Goal: Task Accomplishment & Management: Manage account settings

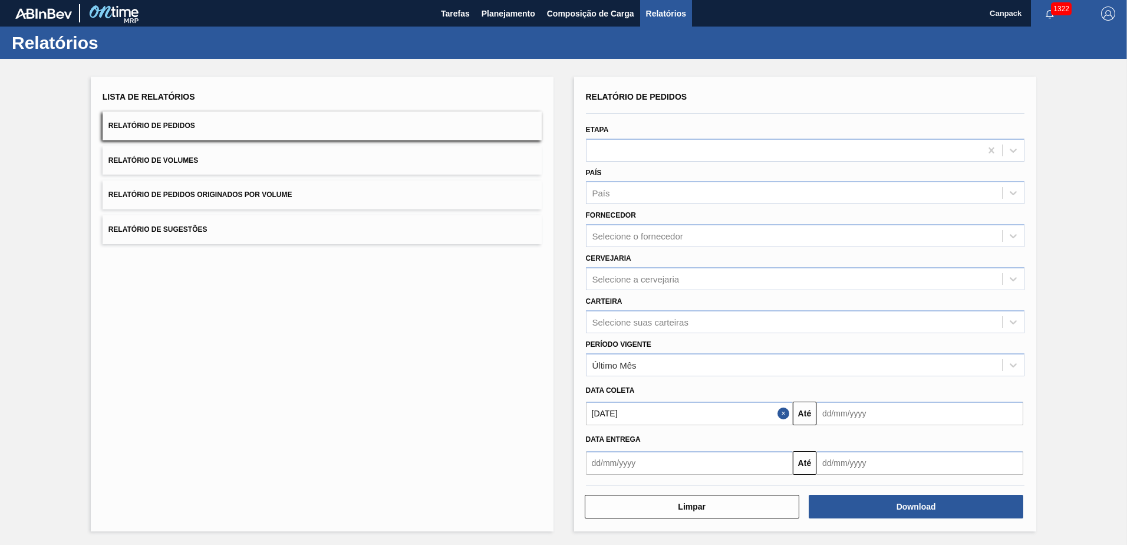
scroll to position [1, 0]
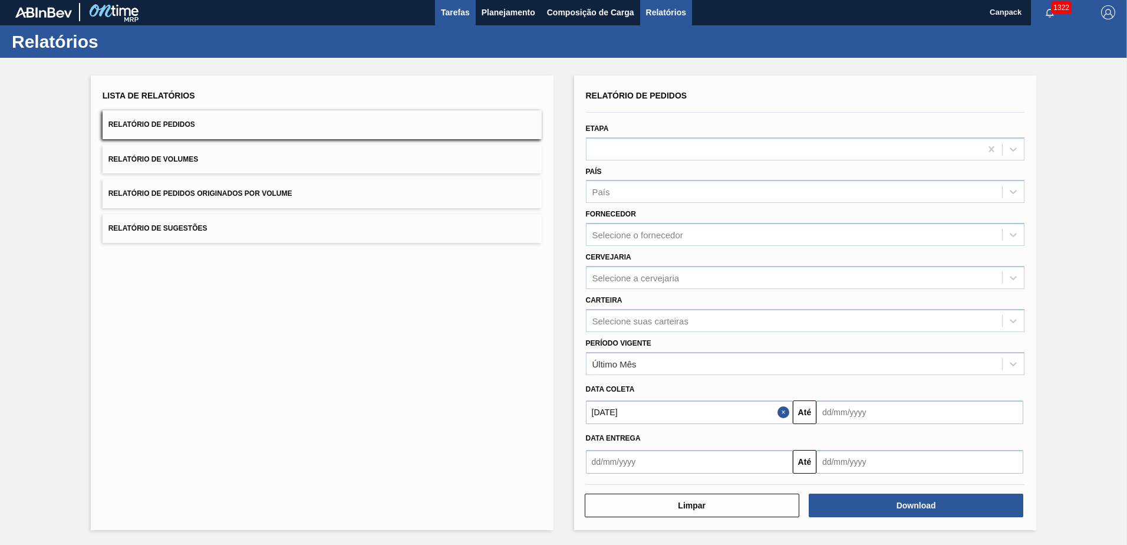
click at [471, 12] on button "Tarefas" at bounding box center [455, 12] width 41 height 27
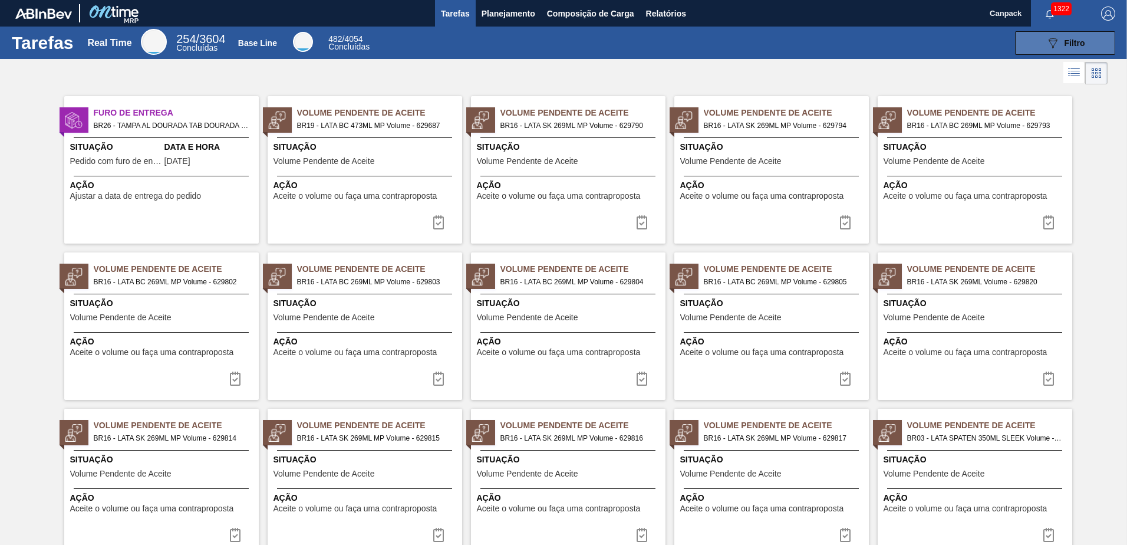
click at [1023, 46] on button "089F7B8B-B2A5-4AFE-B5C0-19BA573D28AC Filtro" at bounding box center [1065, 43] width 100 height 24
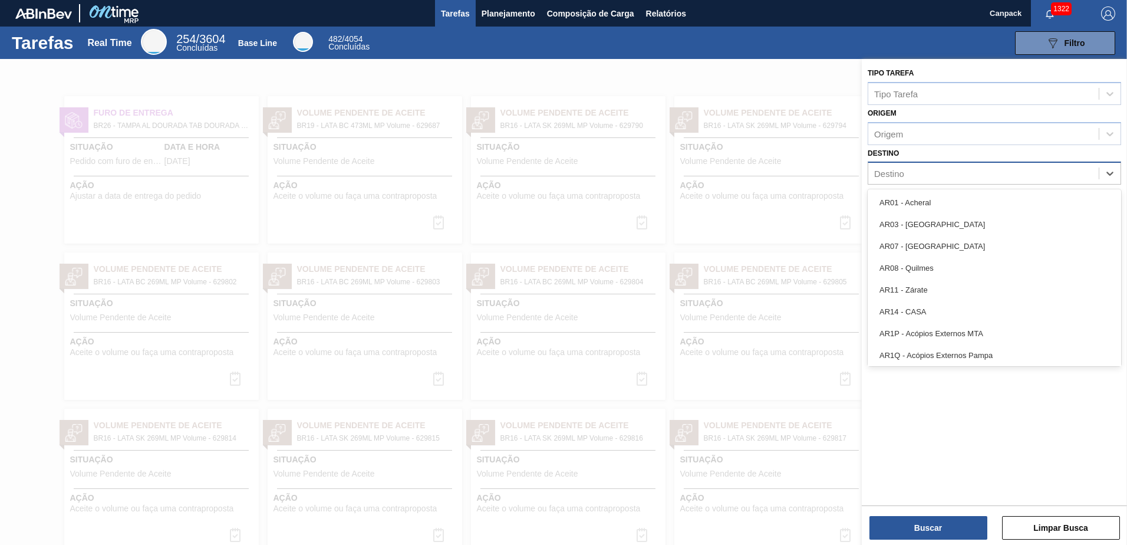
click at [912, 166] on div "Destino" at bounding box center [984, 173] width 231 height 17
type input "jac"
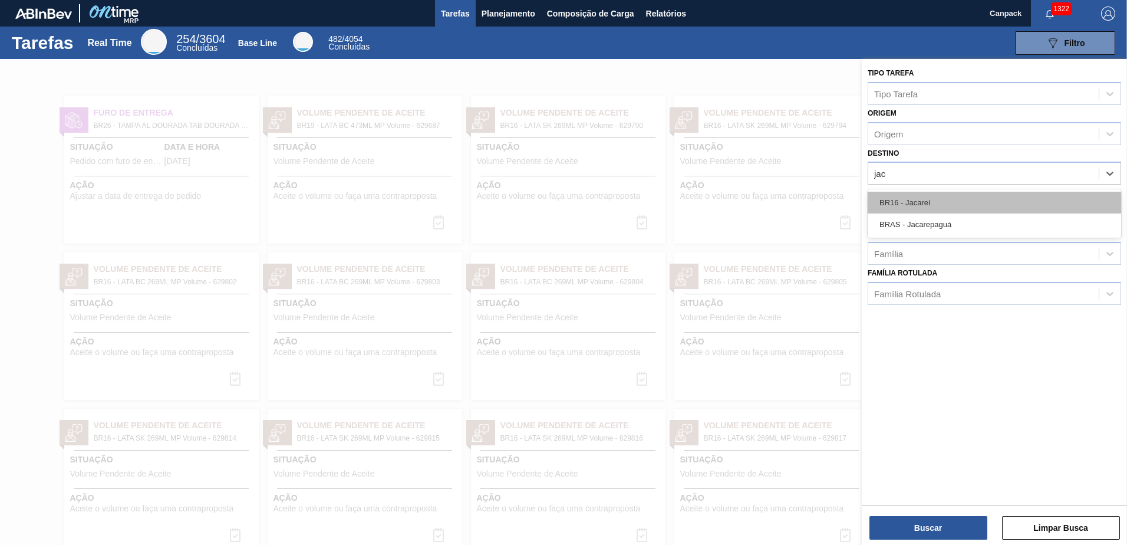
click at [921, 202] on div "BR16 - Jacareí" at bounding box center [995, 203] width 254 height 22
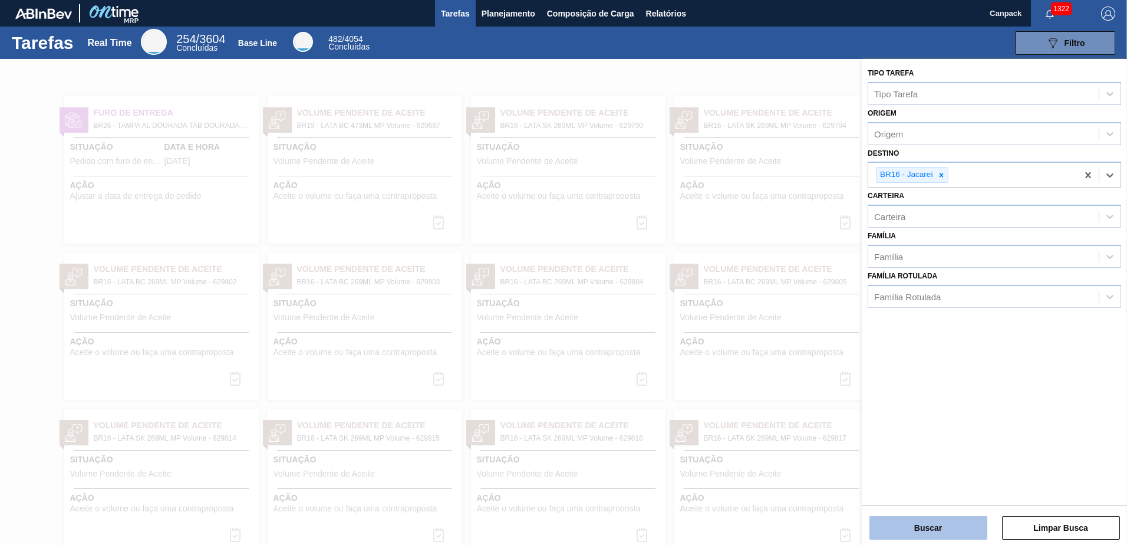
click at [914, 522] on button "Buscar" at bounding box center [929, 528] width 118 height 24
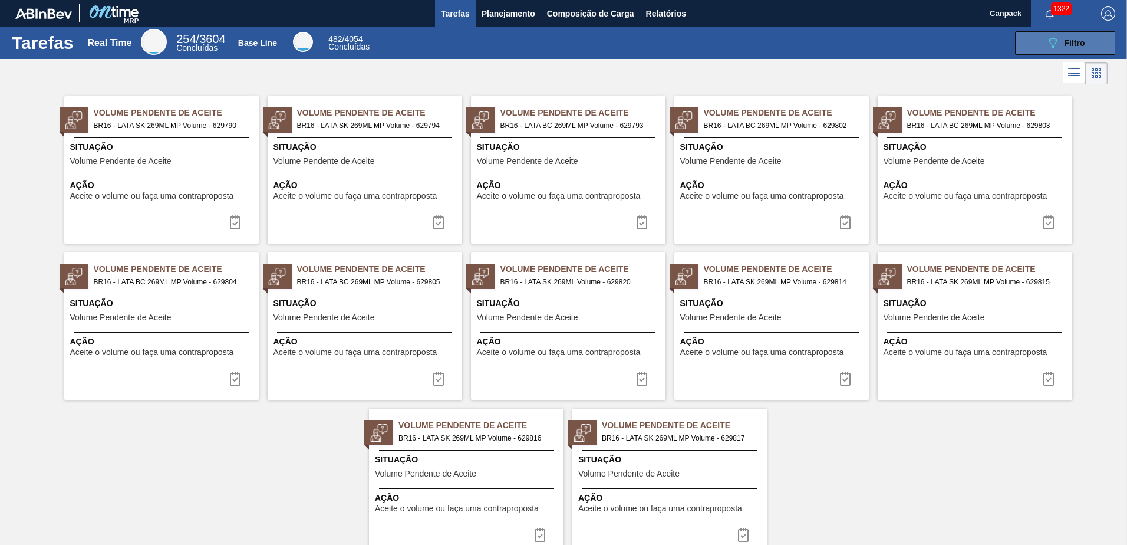
click at [1048, 38] on icon "089F7B8B-B2A5-4AFE-B5C0-19BA573D28AC" at bounding box center [1053, 43] width 14 height 14
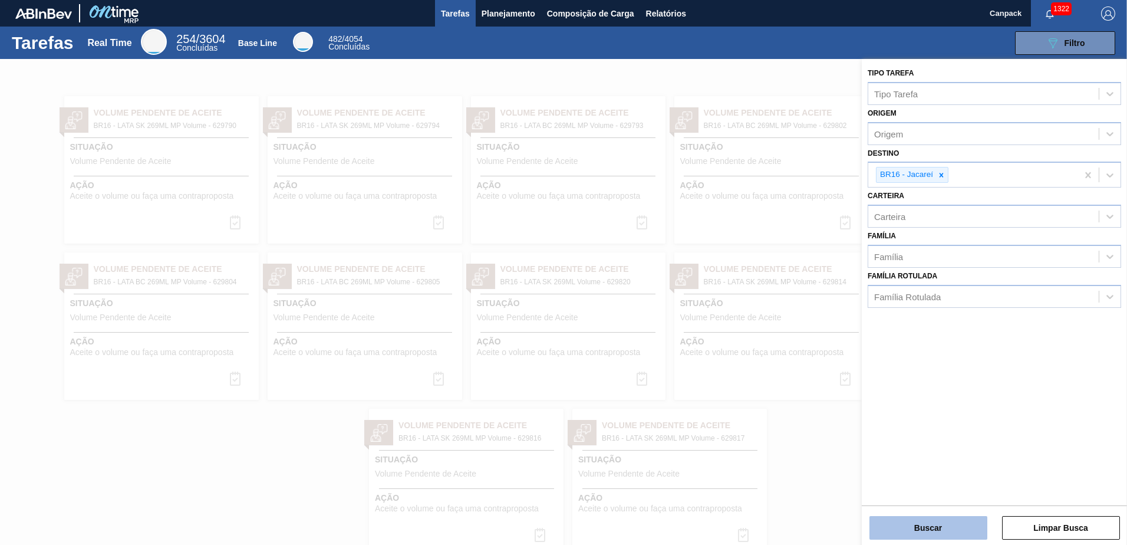
click at [932, 531] on button "Buscar" at bounding box center [929, 528] width 118 height 24
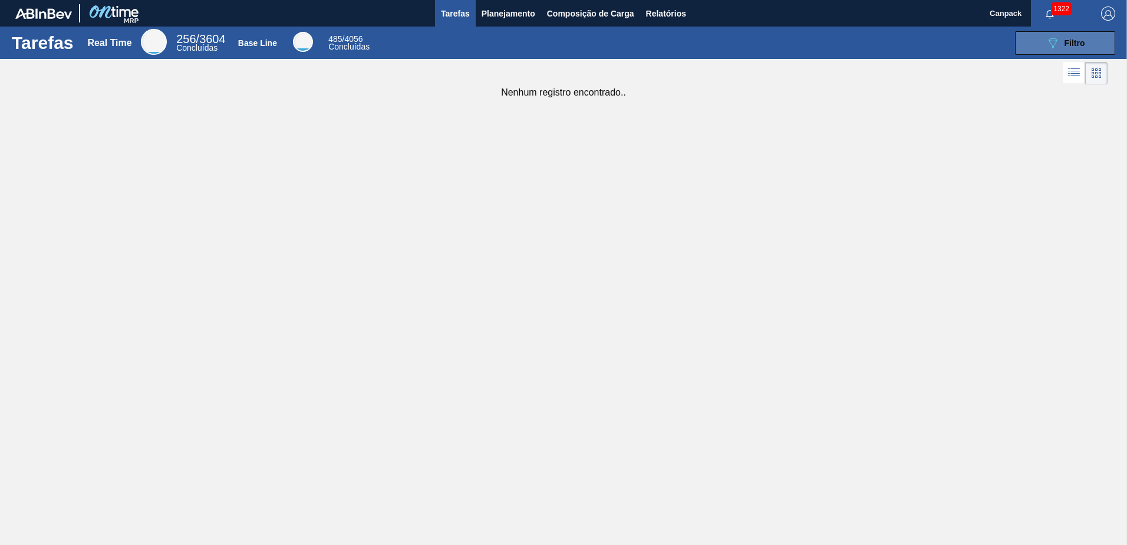
click at [1085, 48] on div "089F7B8B-B2A5-4AFE-B5C0-19BA573D28AC Filtro" at bounding box center [1066, 43] width 40 height 14
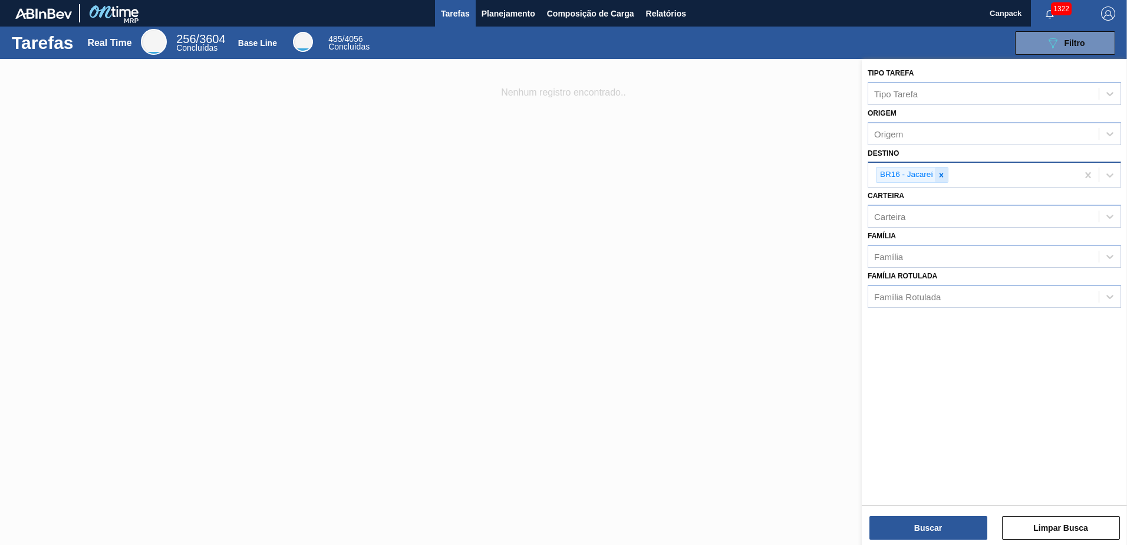
click at [942, 174] on icon at bounding box center [942, 175] width 4 height 4
click at [937, 527] on button "Buscar" at bounding box center [929, 528] width 118 height 24
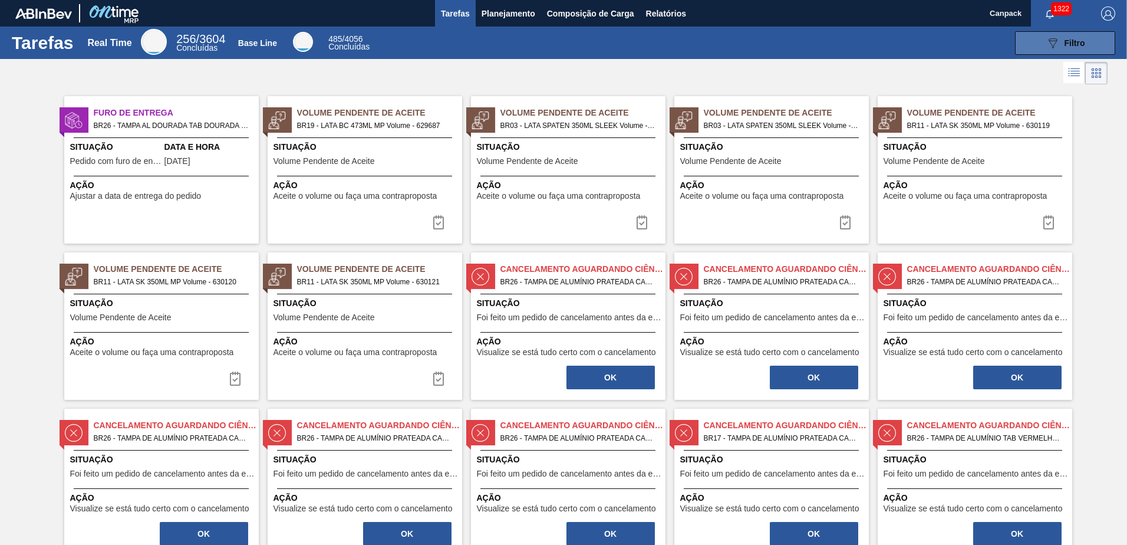
click at [1038, 42] on button "089F7B8B-B2A5-4AFE-B5C0-19BA573D28AC Filtro" at bounding box center [1065, 43] width 100 height 24
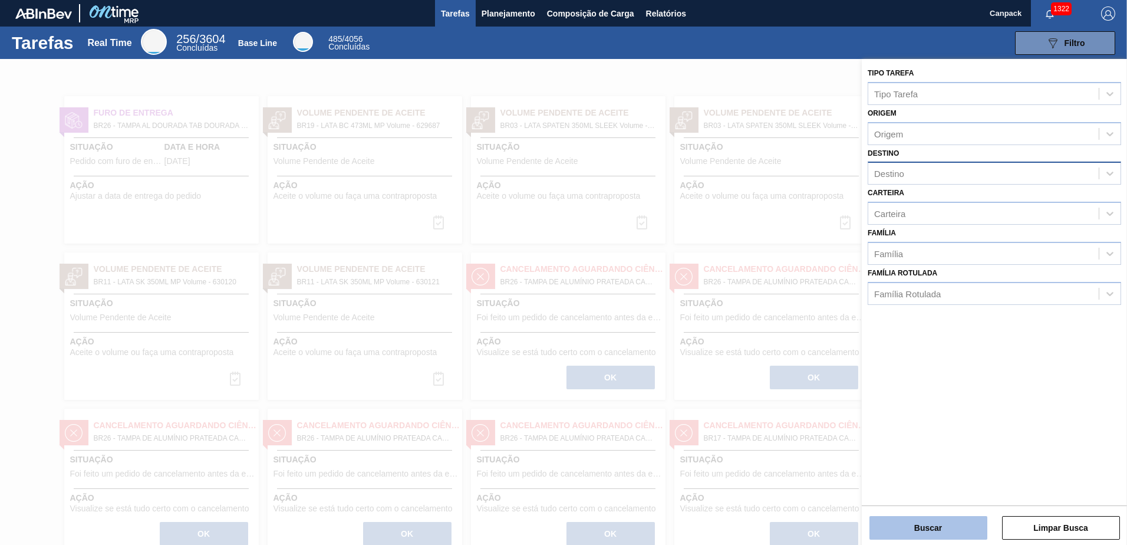
click at [947, 526] on button "Buscar" at bounding box center [929, 528] width 118 height 24
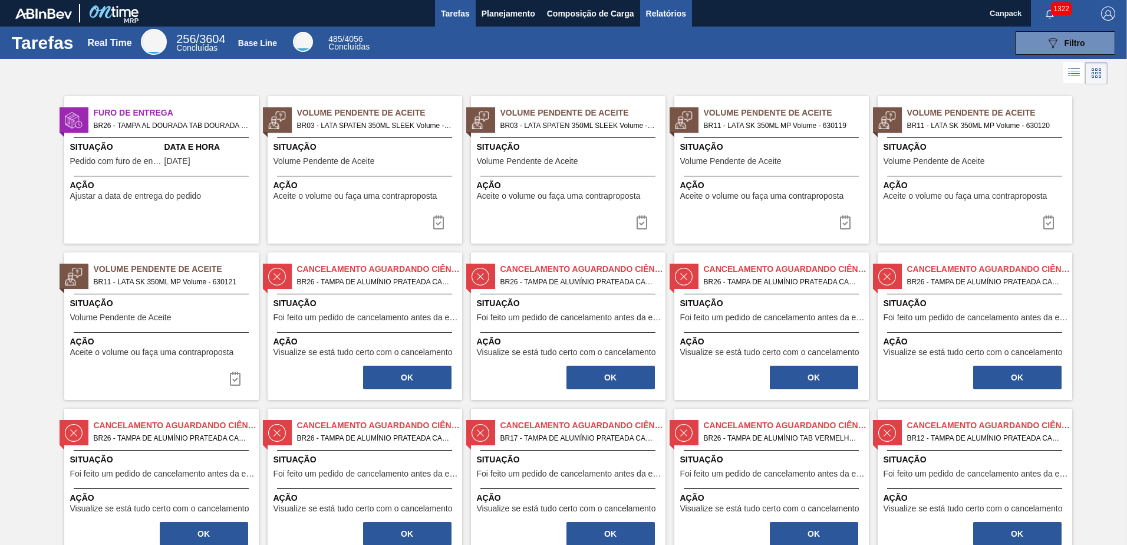
click at [673, 17] on span "Relatórios" at bounding box center [666, 13] width 40 height 14
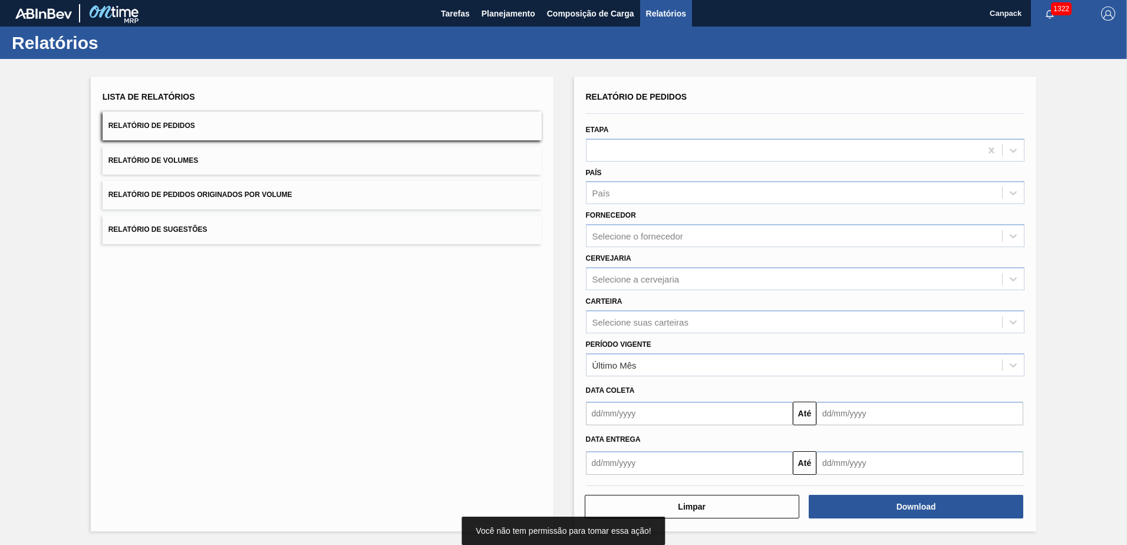
click at [656, 414] on input "text" at bounding box center [689, 414] width 207 height 24
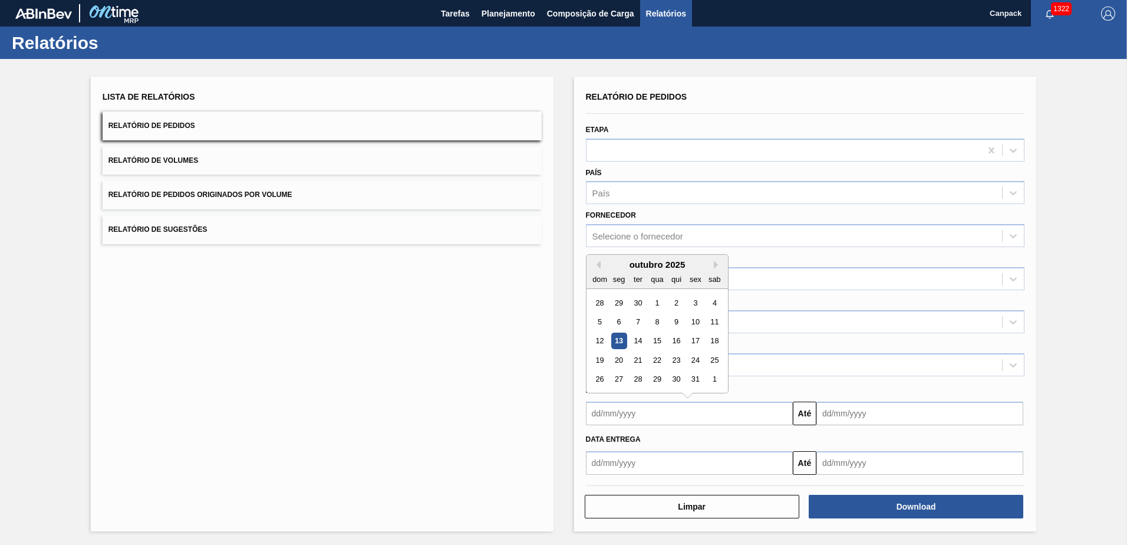
click at [619, 338] on div "13" at bounding box center [619, 341] width 16 height 16
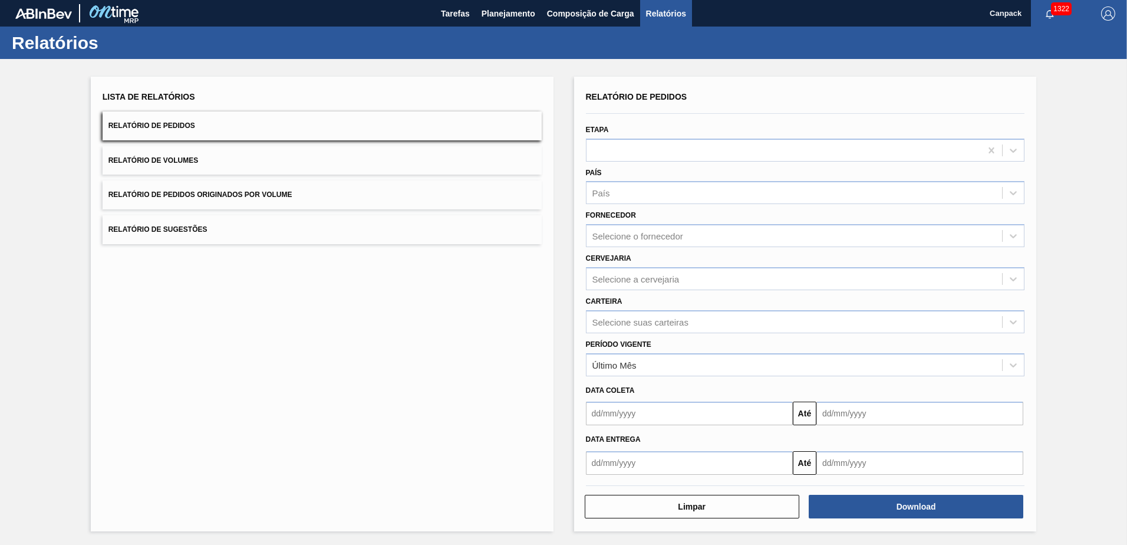
type input "[DATE]"
click at [930, 501] on button "Download" at bounding box center [916, 507] width 215 height 24
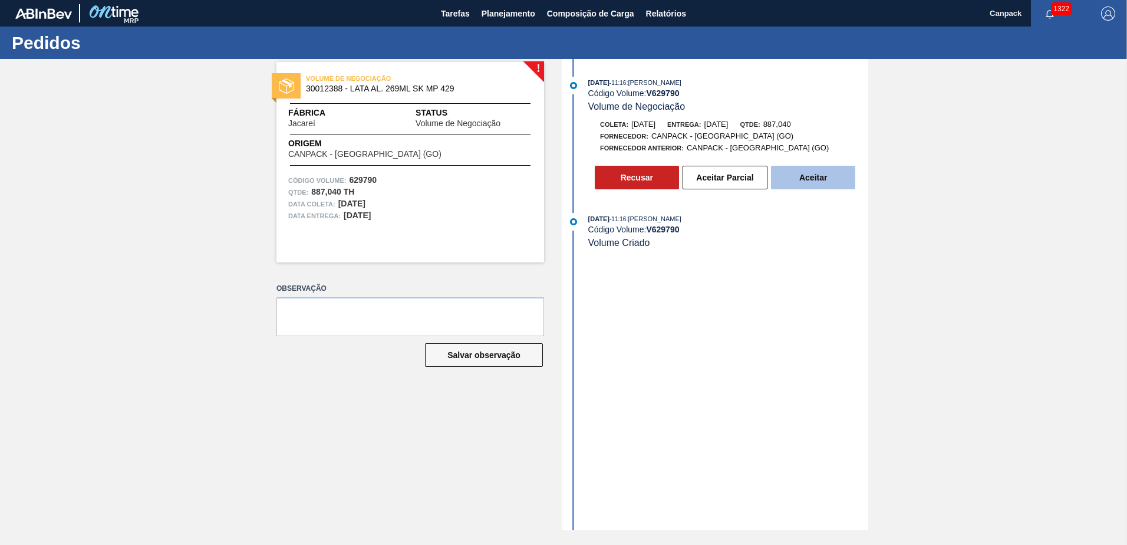
click at [803, 180] on button "Aceitar" at bounding box center [813, 178] width 84 height 24
click at [838, 178] on button "Aceitar" at bounding box center [813, 178] width 84 height 24
click at [821, 175] on button "Aceitar" at bounding box center [813, 178] width 84 height 24
click at [825, 173] on button "Aceitar" at bounding box center [813, 178] width 84 height 24
click at [823, 179] on button "Aceitar" at bounding box center [813, 178] width 84 height 24
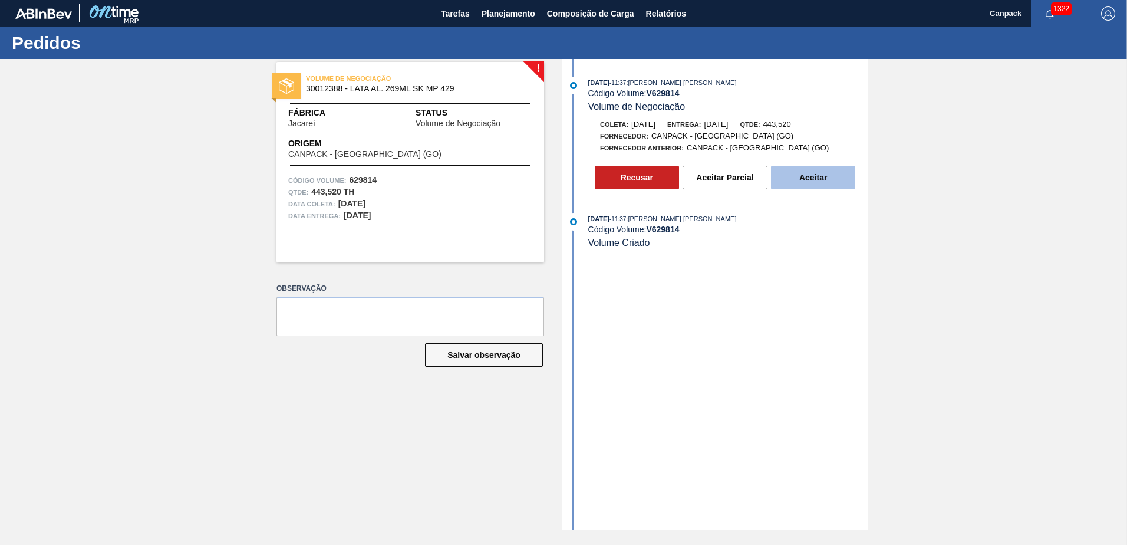
click at [808, 169] on button "Aceitar" at bounding box center [813, 178] width 84 height 24
click at [835, 174] on button "Aceitar" at bounding box center [813, 178] width 84 height 24
click at [824, 176] on button "Aceitar" at bounding box center [813, 178] width 84 height 24
drag, startPoint x: 847, startPoint y: 172, endPoint x: 871, endPoint y: 55, distance: 119.9
click at [846, 169] on button "Aceitar" at bounding box center [813, 178] width 84 height 24
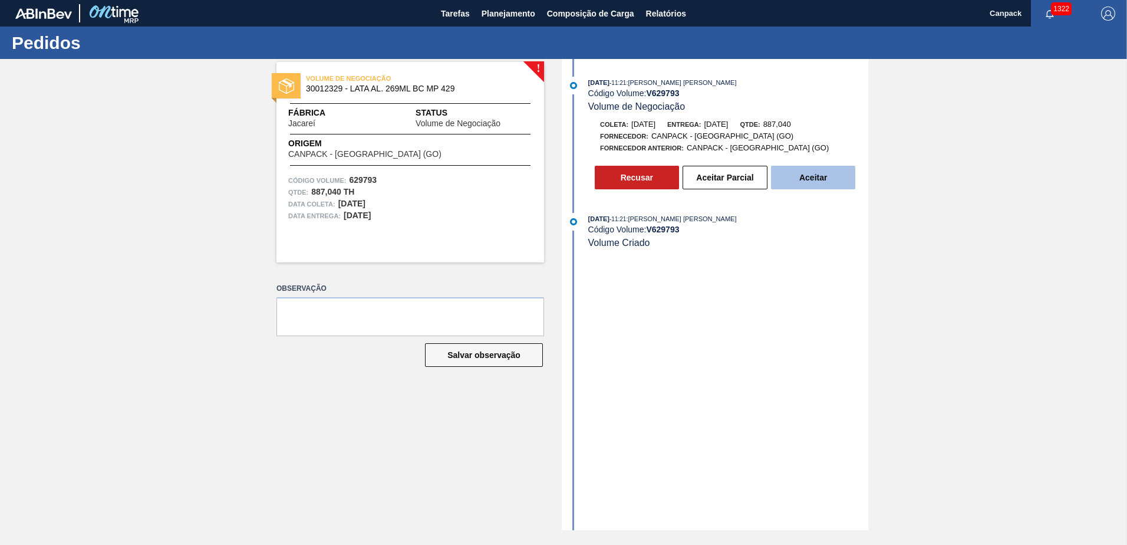
click at [828, 178] on button "Aceitar" at bounding box center [813, 178] width 84 height 24
click at [820, 182] on button "Aceitar" at bounding box center [813, 178] width 84 height 24
click at [814, 178] on button "Aceitar" at bounding box center [813, 178] width 84 height 24
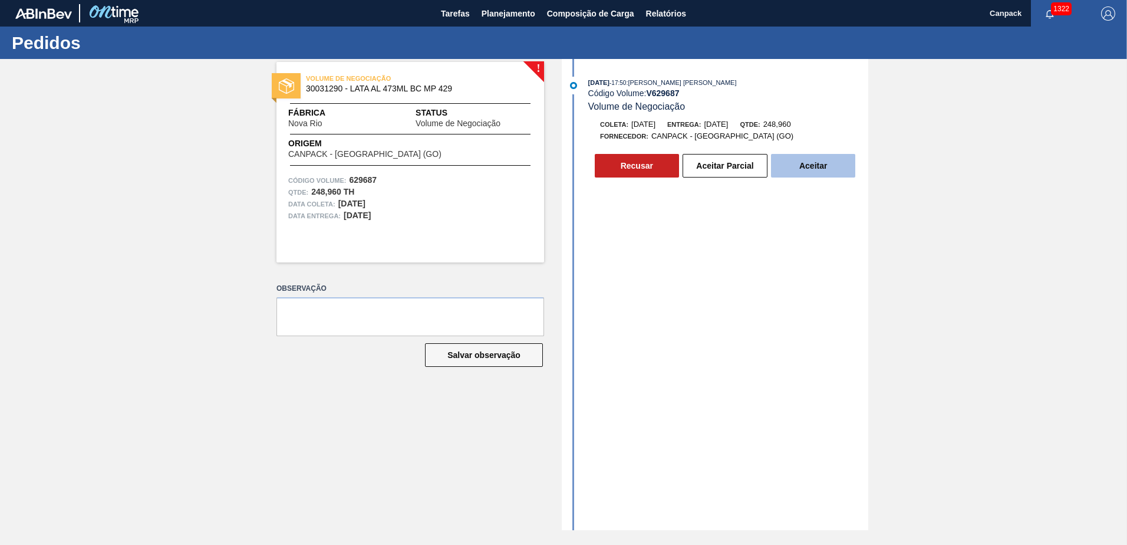
click at [810, 172] on button "Aceitar" at bounding box center [813, 166] width 84 height 24
